Goal: Transaction & Acquisition: Purchase product/service

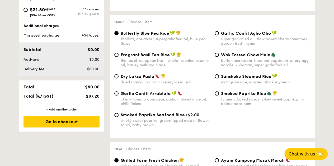
scroll to position [258, 0]
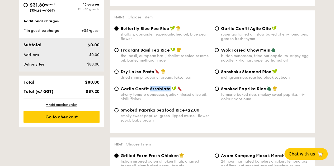
drag, startPoint x: 149, startPoint y: 92, endPoint x: 168, endPoint y: 91, distance: 19.0
click at [168, 91] on span "Garlic Confit Arrabiata" at bounding box center [145, 88] width 50 height 5
copy span "Arrabiata"
drag, startPoint x: 271, startPoint y: 73, endPoint x: 221, endPoint y: 74, distance: 49.6
click at [221, 74] on div "Sanshoku Steamed Rice" at bounding box center [266, 71] width 90 height 5
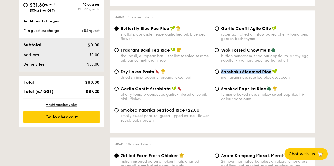
copy span "Sanshoku Steamed Rice"
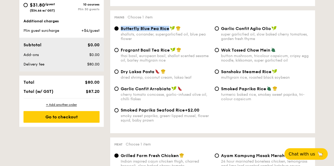
drag, startPoint x: 120, startPoint y: 30, endPoint x: 167, endPoint y: 30, distance: 47.2
click at [167, 30] on span "Butterfly Blue Pea Rice" at bounding box center [144, 28] width 49 height 5
copy span "Butterfly Blue Pea Rice"
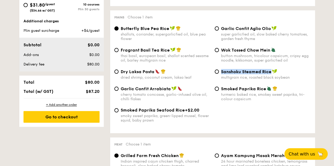
drag, startPoint x: 220, startPoint y: 74, endPoint x: 271, endPoint y: 74, distance: 50.6
click at [271, 74] on div "Sanshoku Steamed Rice multigrain rice, roasted black soybean" at bounding box center [262, 74] width 100 height 11
copy span "Sanshoku Steamed Rice"
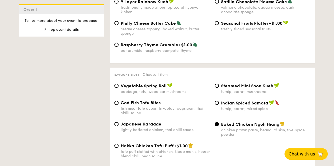
scroll to position [891, 0]
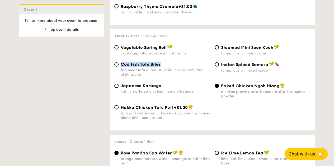
drag, startPoint x: 163, startPoint y: 70, endPoint x: 120, endPoint y: 69, distance: 42.7
click at [120, 67] on div "Cod Fish Tofu Bites" at bounding box center [165, 64] width 90 height 5
copy span "Cod Fish Tofu Bites"
